Goal: Navigation & Orientation: Find specific page/section

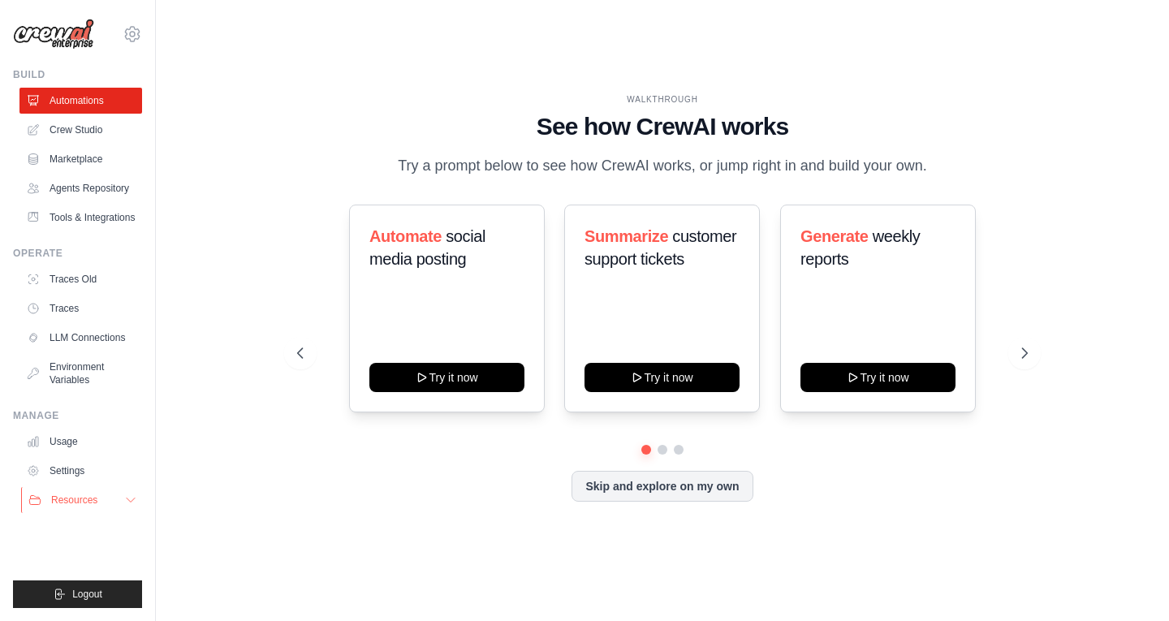
click at [57, 497] on span "Resources" at bounding box center [74, 500] width 46 height 13
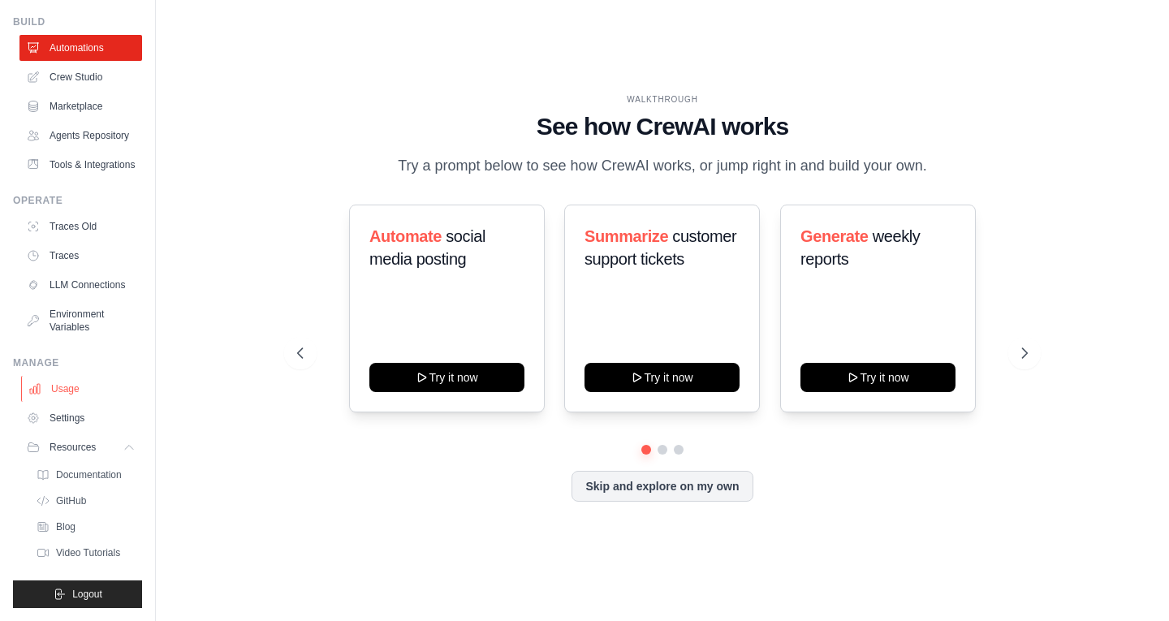
scroll to position [92, 0]
click at [64, 215] on link "Traces Old" at bounding box center [82, 227] width 123 height 26
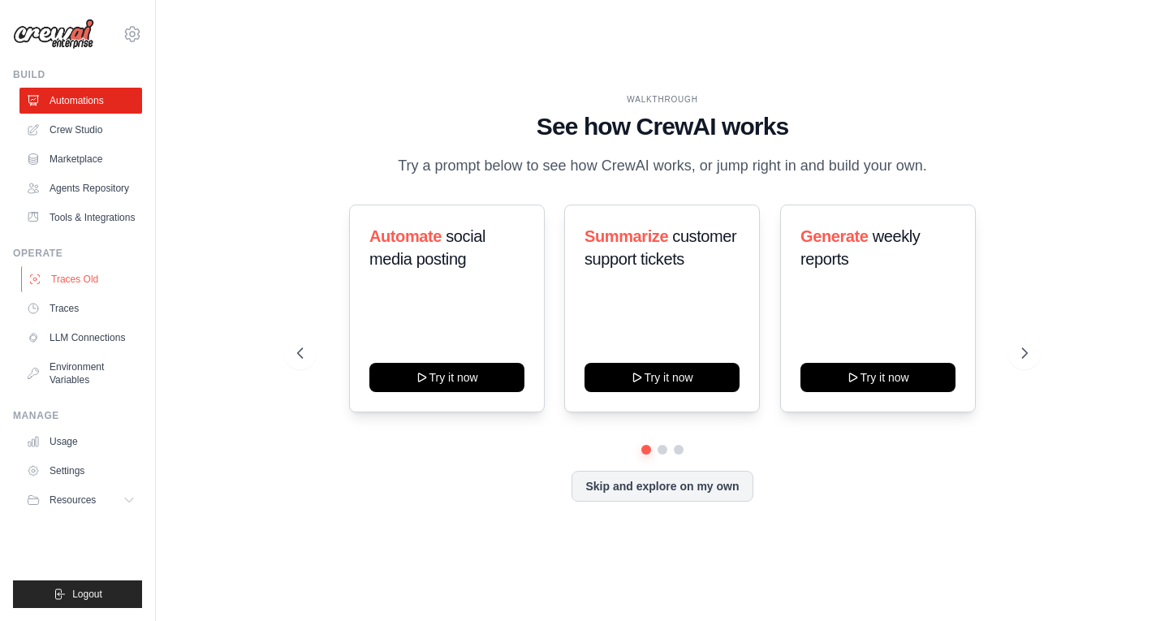
scroll to position [0, 0]
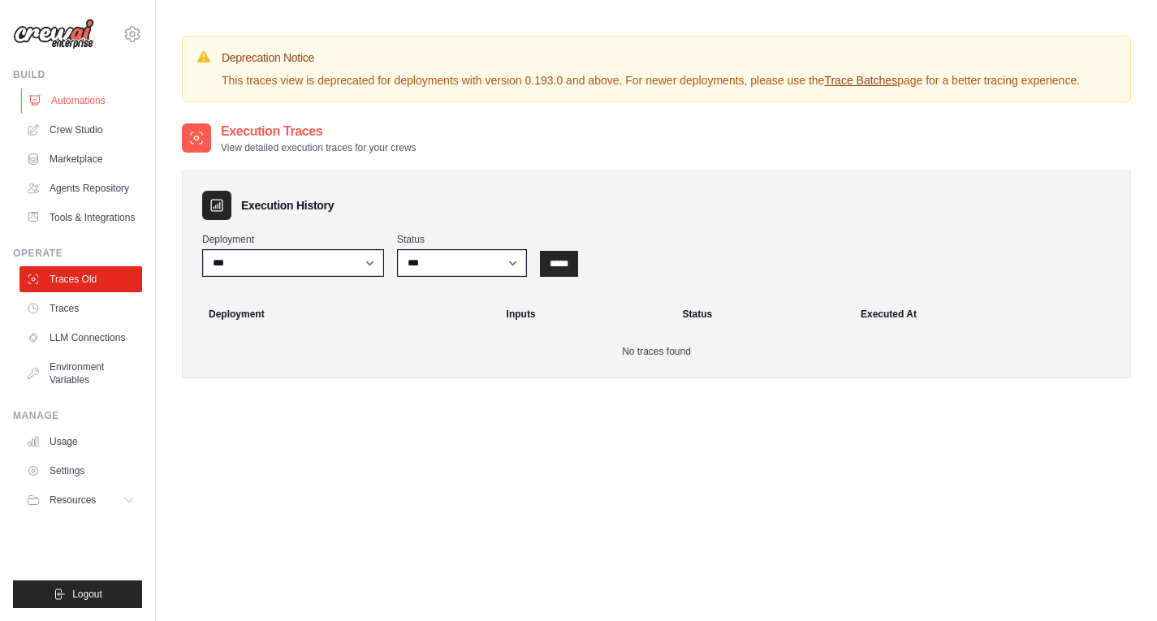
click at [96, 101] on link "Automations" at bounding box center [82, 101] width 123 height 26
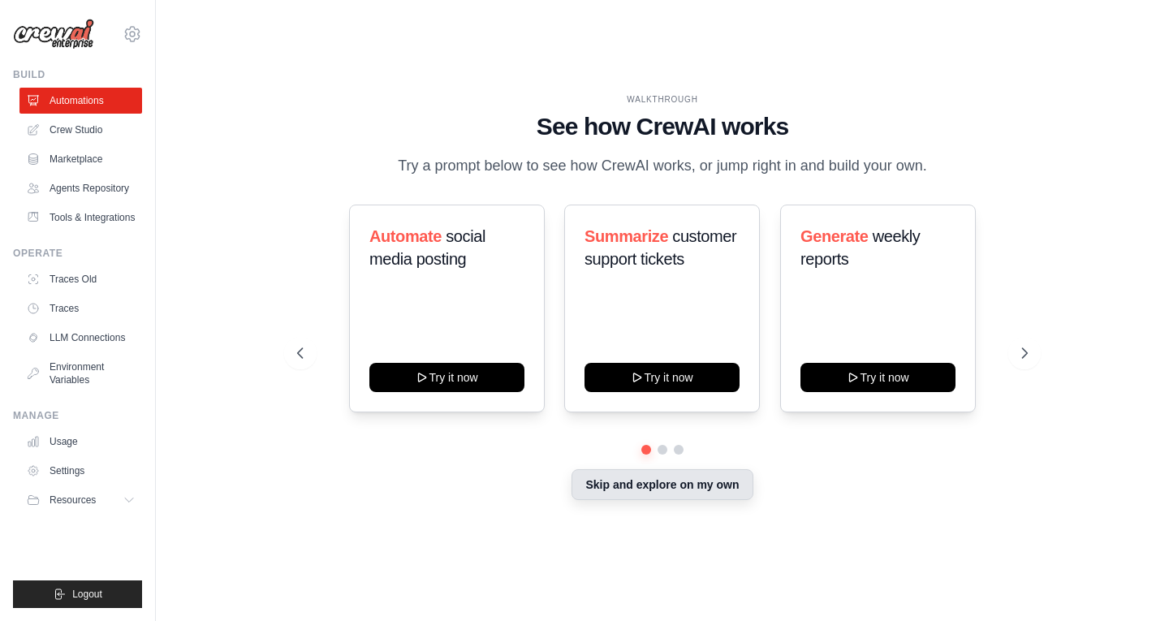
click at [641, 490] on button "Skip and explore on my own" at bounding box center [662, 484] width 181 height 31
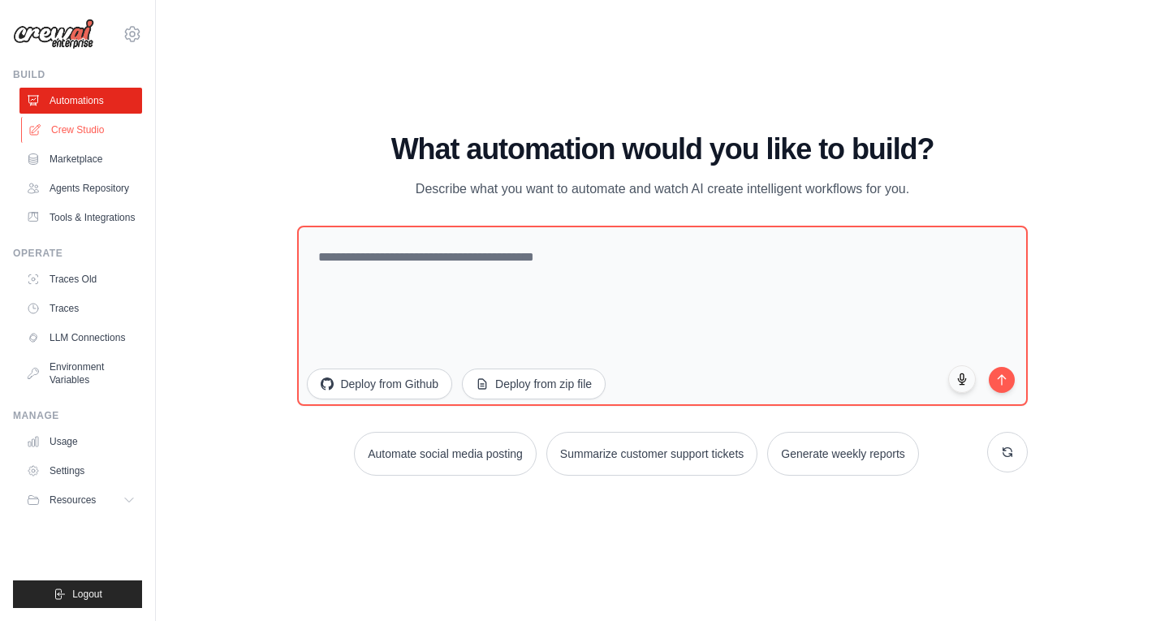
click at [90, 129] on link "Crew Studio" at bounding box center [82, 130] width 123 height 26
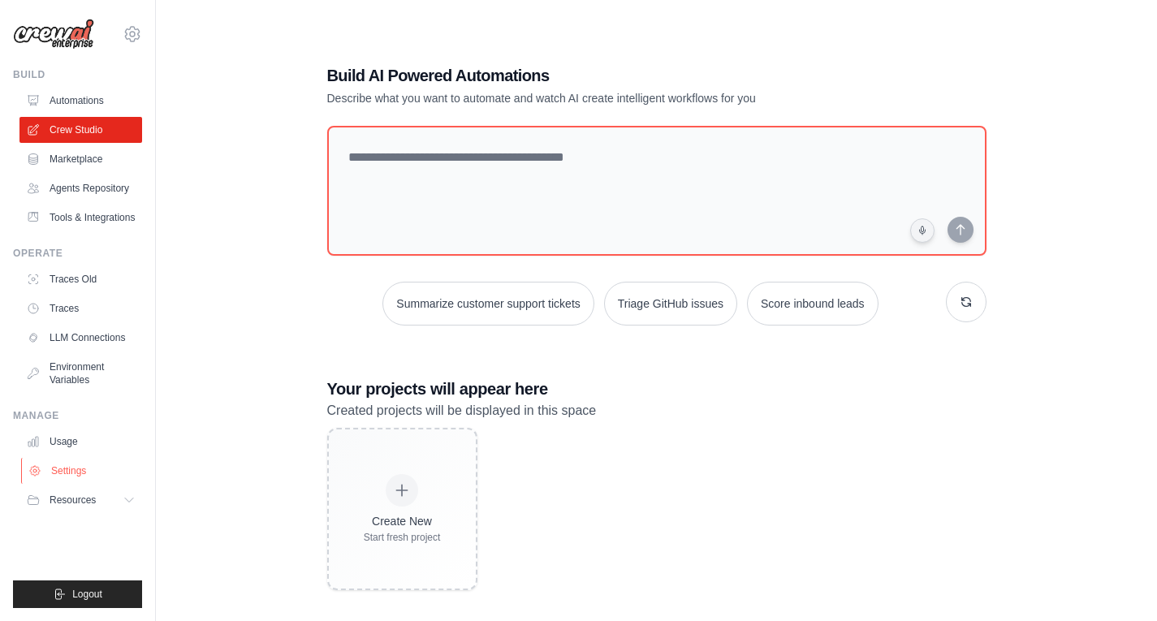
click at [72, 473] on link "Settings" at bounding box center [82, 471] width 123 height 26
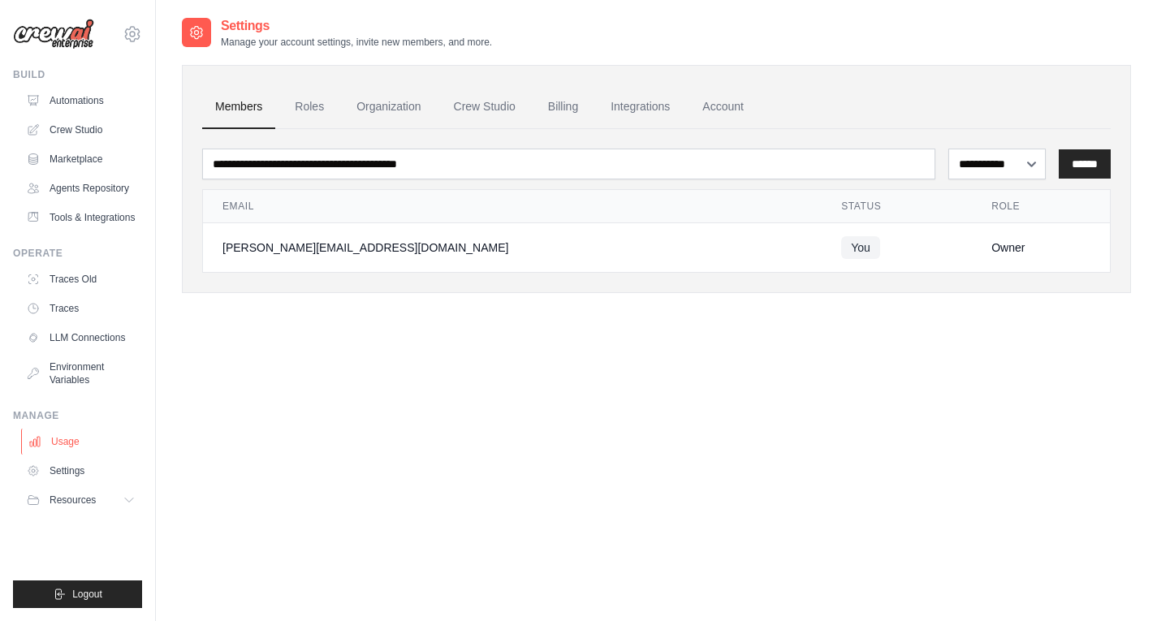
click at [73, 443] on link "Usage" at bounding box center [82, 442] width 123 height 26
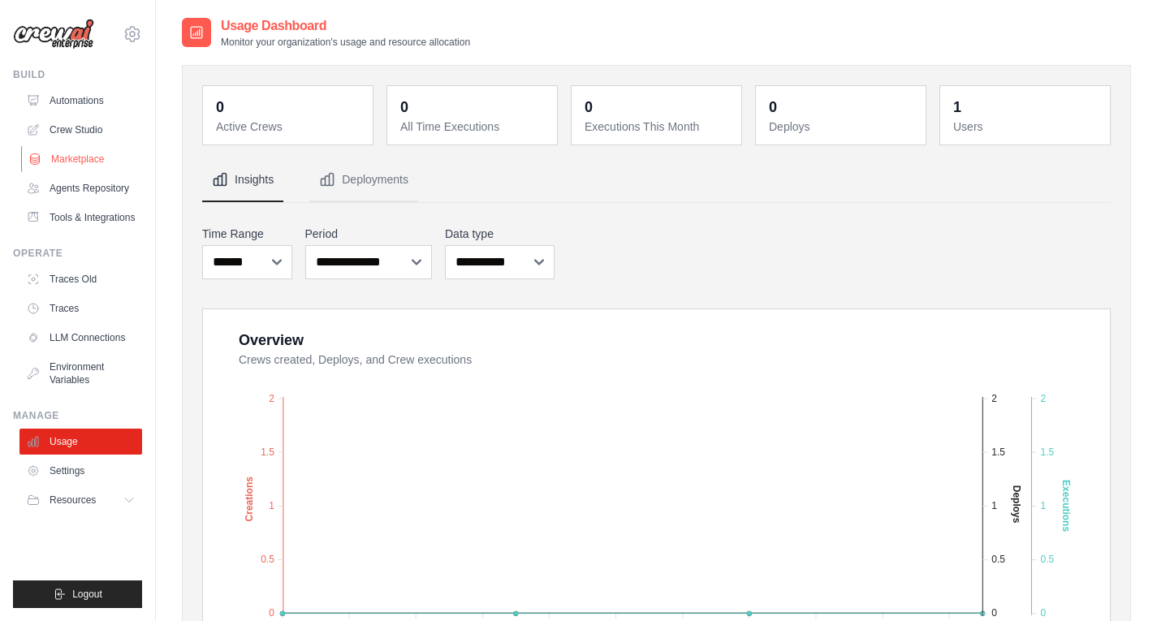
click at [83, 168] on link "Marketplace" at bounding box center [82, 159] width 123 height 26
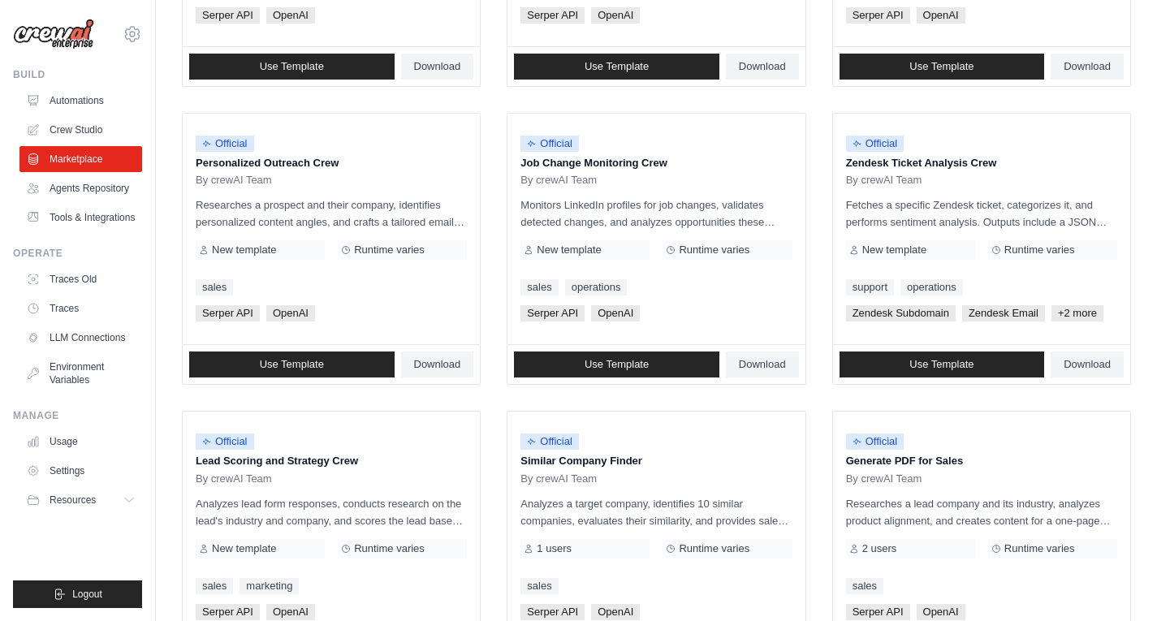
scroll to position [883, 0]
